Goal: Find specific page/section: Find specific page/section

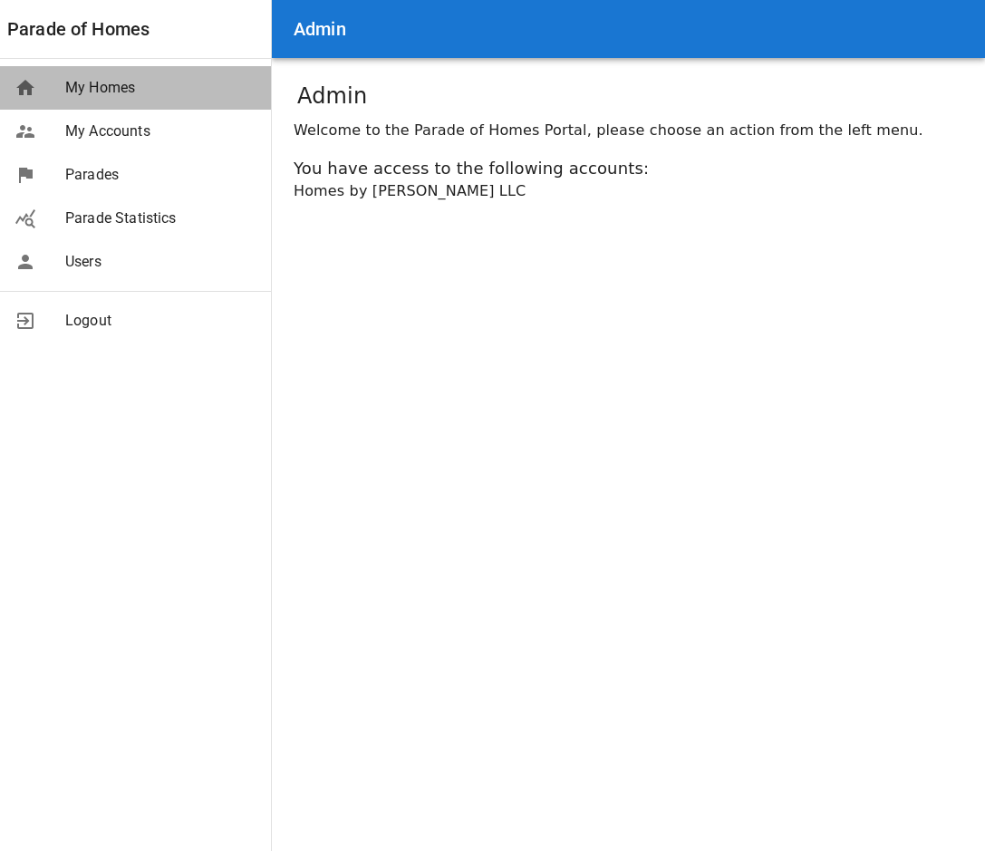
click at [115, 89] on span "My Homes" at bounding box center [160, 88] width 191 height 22
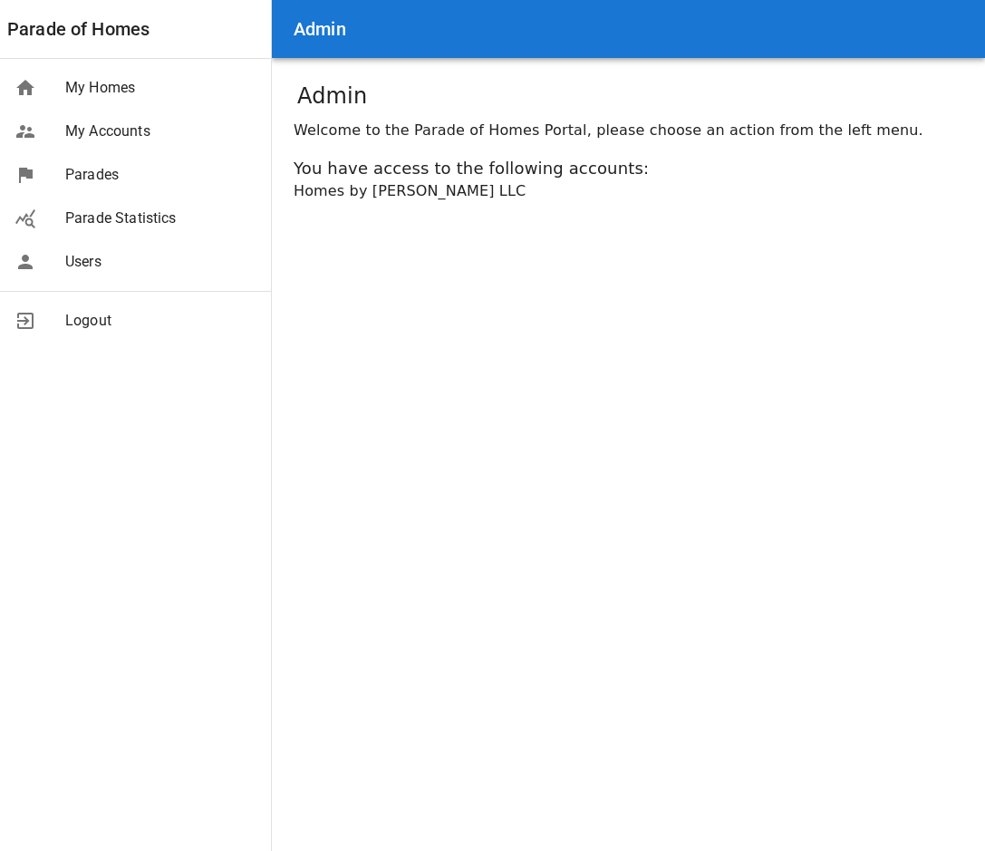
click at [105, 83] on span "My Homes" at bounding box center [160, 88] width 191 height 22
